Goal: Browse casually: Explore the website without a specific task or goal

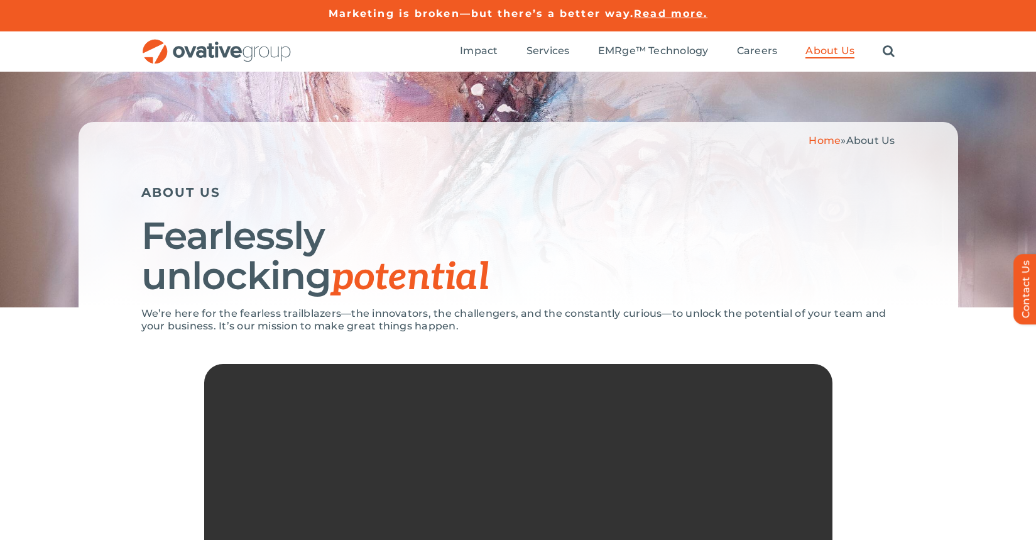
click at [219, 55] on img "OG_Full_horizontal_RGB" at bounding box center [216, 52] width 151 height 26
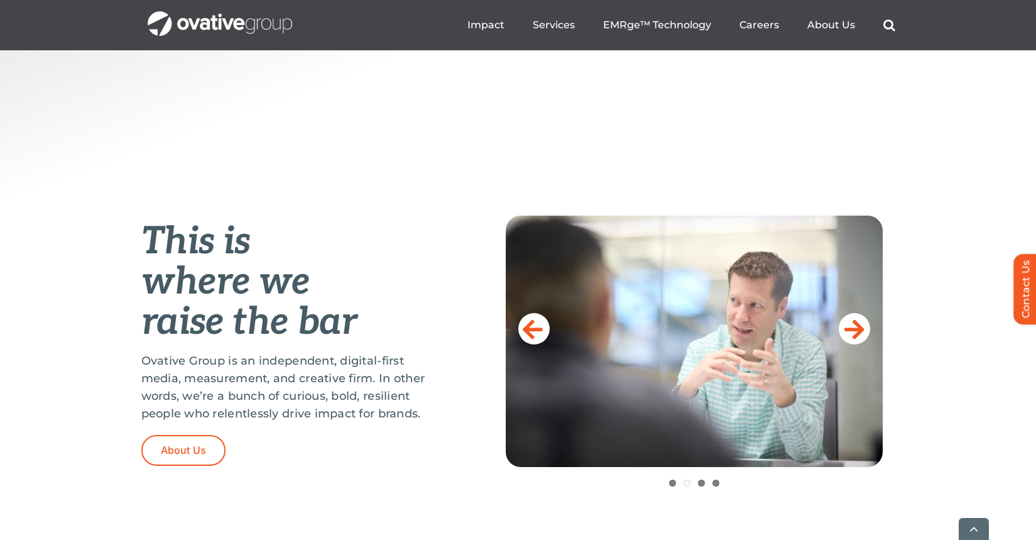
scroll to position [371, 0]
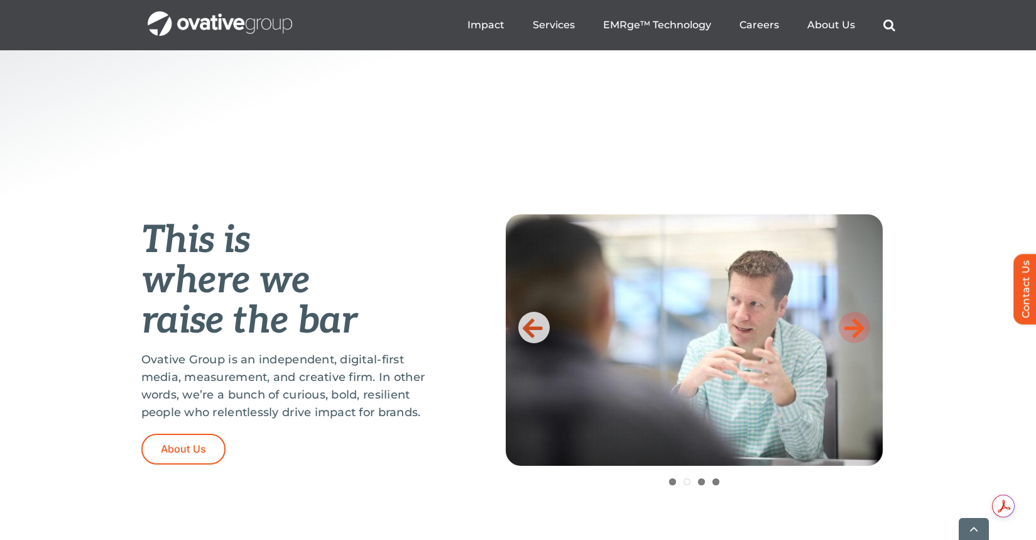
click at [850, 331] on icon at bounding box center [854, 327] width 20 height 25
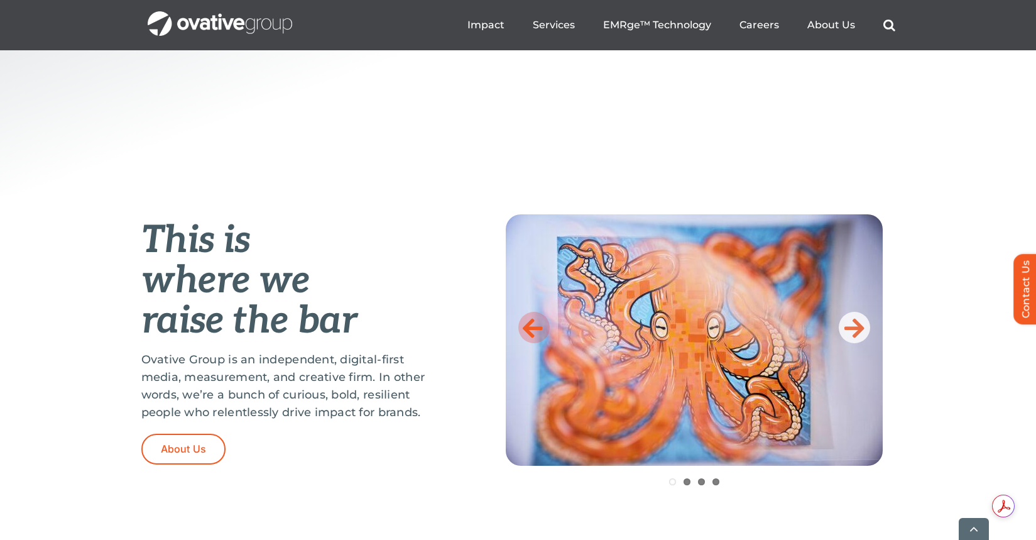
click at [533, 323] on icon at bounding box center [533, 327] width 20 height 25
click at [533, 325] on icon at bounding box center [533, 327] width 20 height 25
click at [854, 330] on icon at bounding box center [854, 327] width 20 height 25
click at [545, 323] on link at bounding box center [533, 327] width 31 height 31
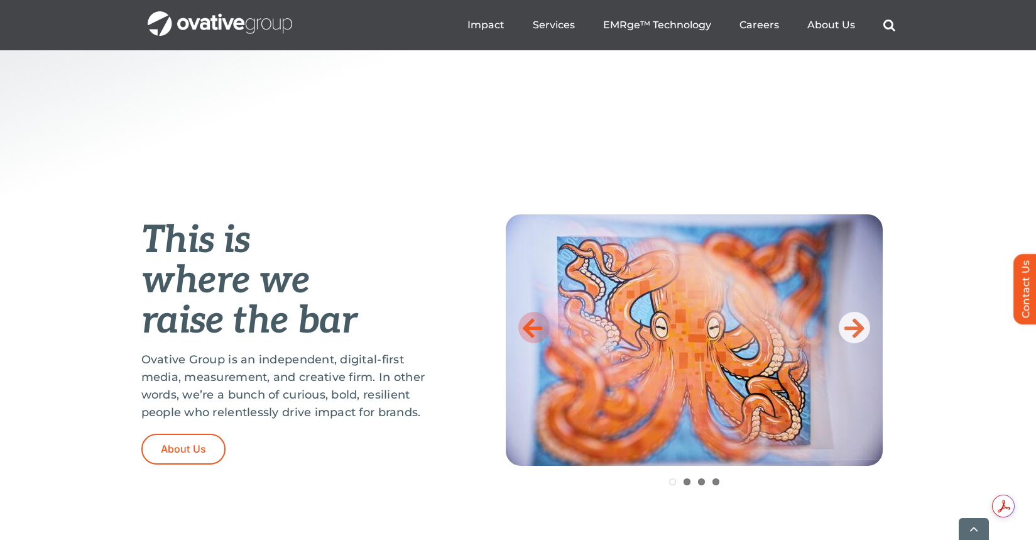
click at [533, 324] on icon at bounding box center [533, 327] width 20 height 25
click at [529, 325] on icon at bounding box center [533, 327] width 20 height 25
click at [671, 482] on link "1" at bounding box center [672, 481] width 7 height 7
click at [686, 481] on link "2" at bounding box center [686, 481] width 7 height 7
click at [707, 482] on ol "1 2 3 4" at bounding box center [694, 484] width 377 height 13
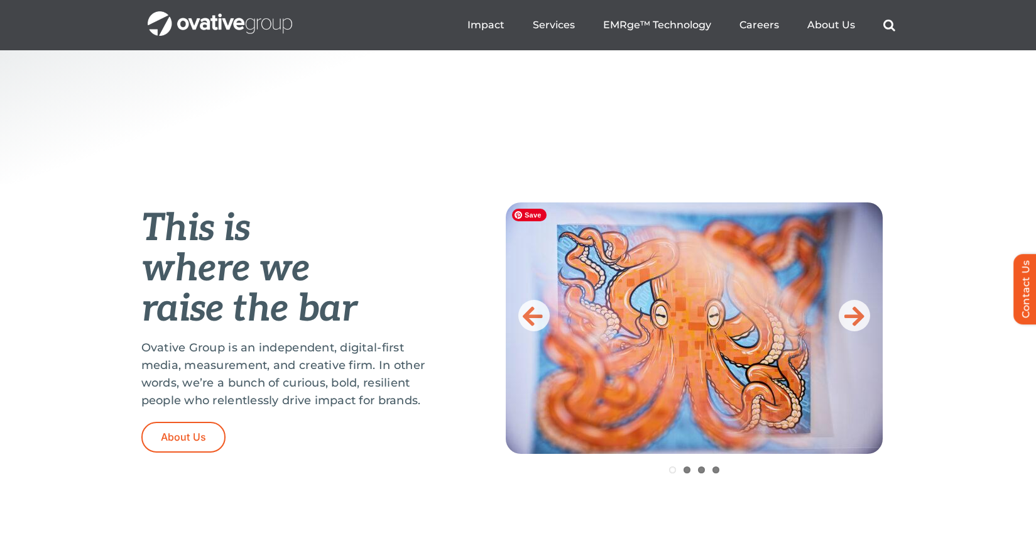
scroll to position [325, 0]
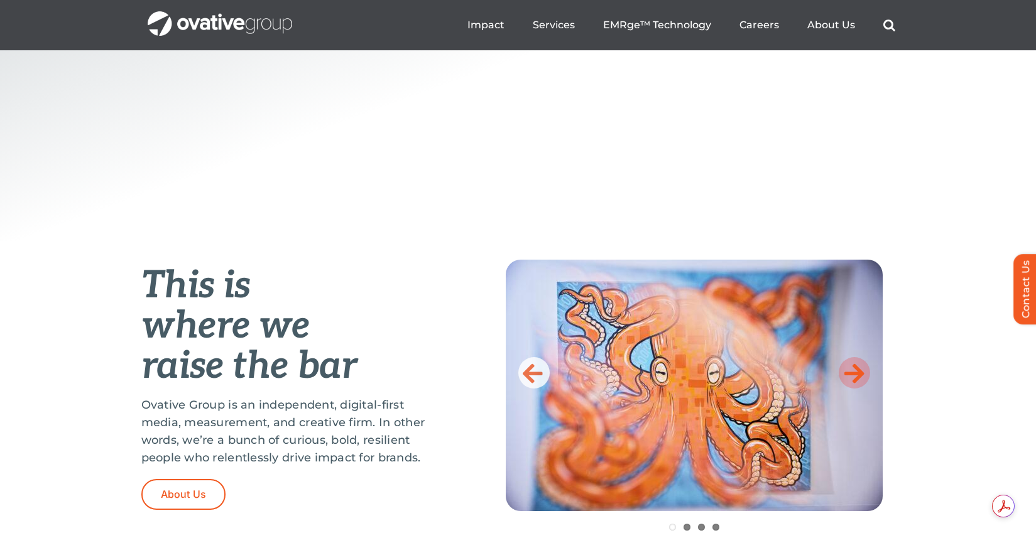
click at [849, 366] on icon at bounding box center [854, 372] width 20 height 25
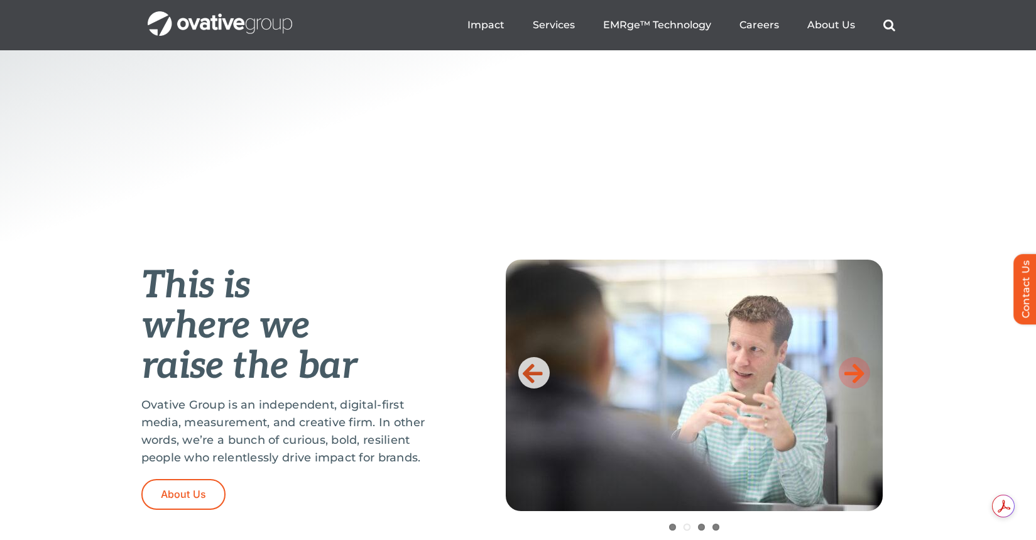
click at [852, 366] on icon at bounding box center [854, 372] width 20 height 25
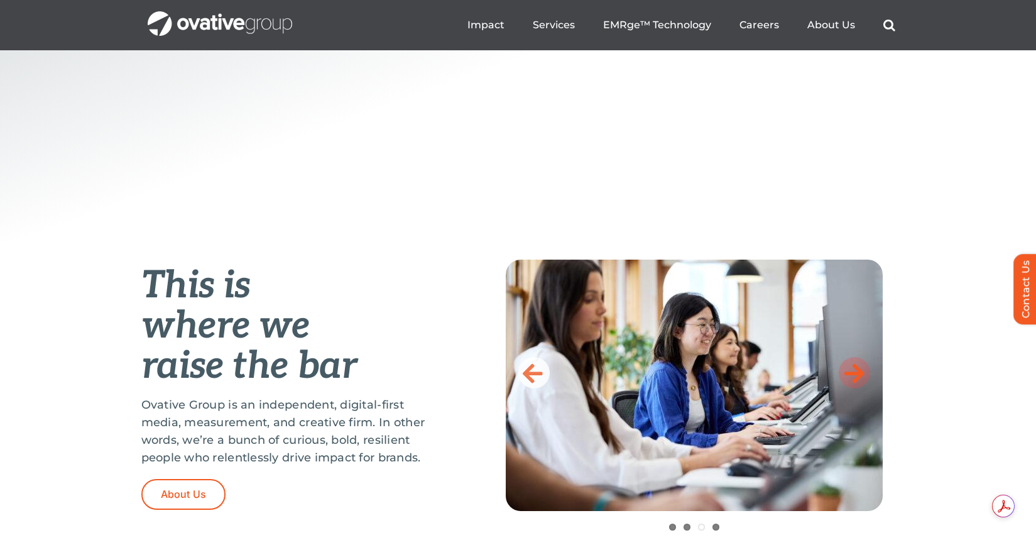
click at [850, 373] on icon at bounding box center [854, 372] width 20 height 25
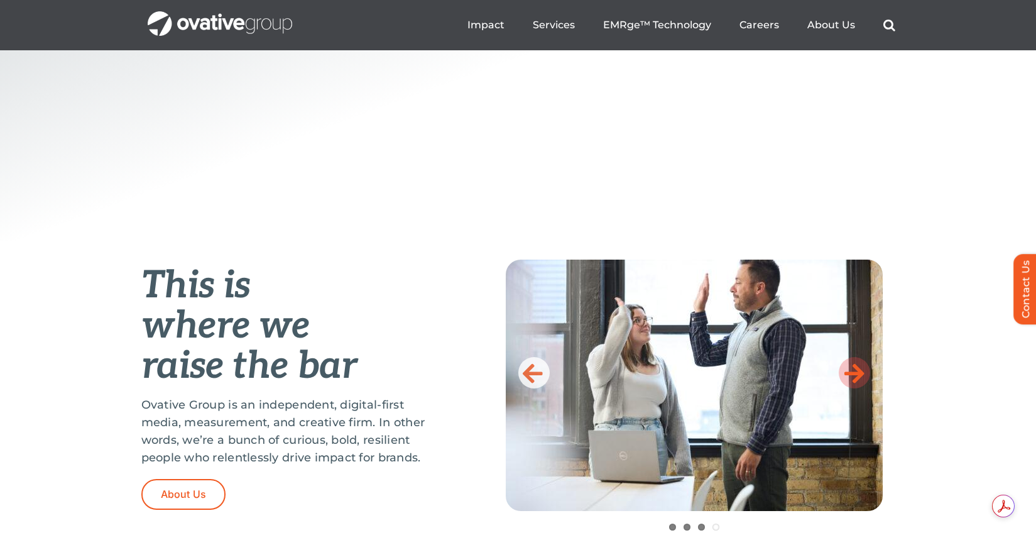
click at [850, 373] on icon at bounding box center [854, 372] width 20 height 25
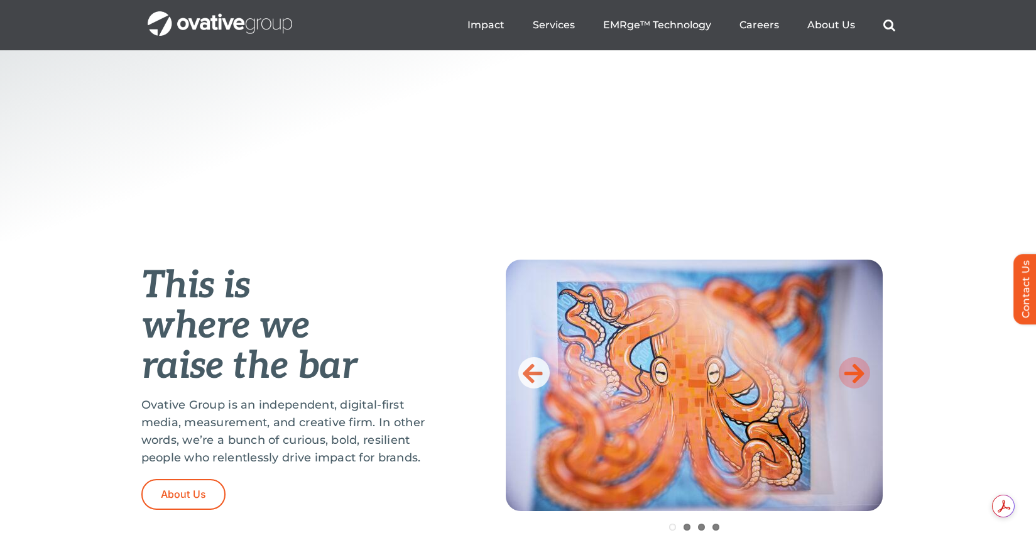
click at [850, 373] on icon at bounding box center [854, 372] width 20 height 25
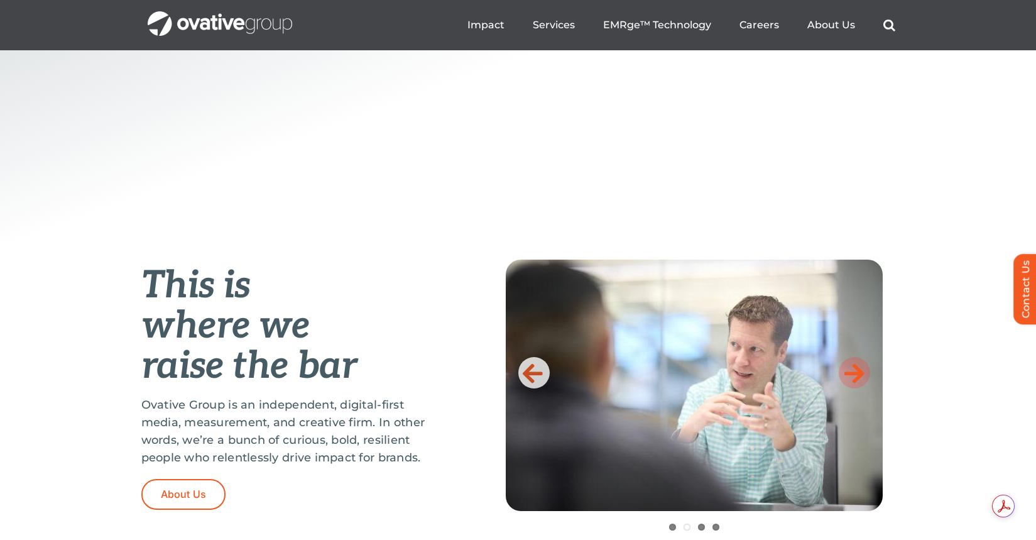
click at [850, 373] on icon at bounding box center [854, 372] width 20 height 25
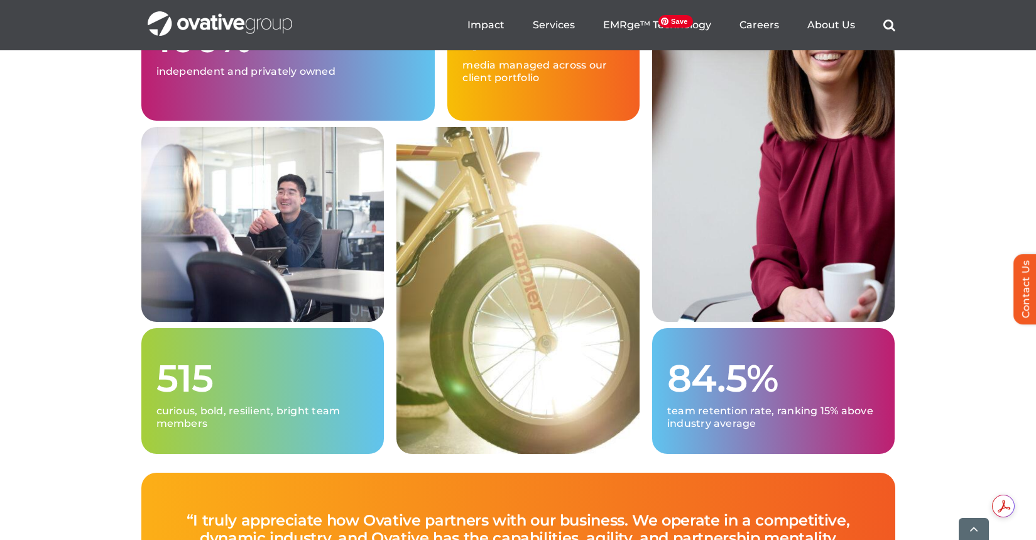
scroll to position [3316, 0]
